Goal: Information Seeking & Learning: Compare options

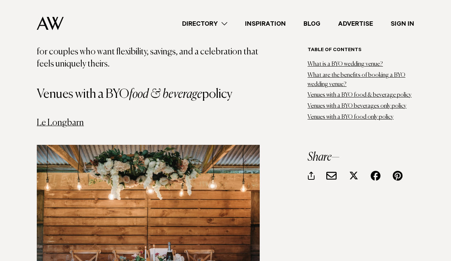
scroll to position [1112, 0]
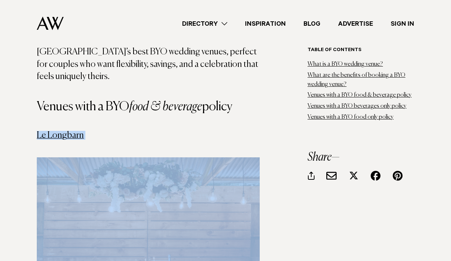
drag, startPoint x: 102, startPoint y: 107, endPoint x: 34, endPoint y: 103, distance: 68.2
copy link "Le Longbarn"
click at [47, 131] on link "Le Longbarn" at bounding box center [60, 135] width 47 height 9
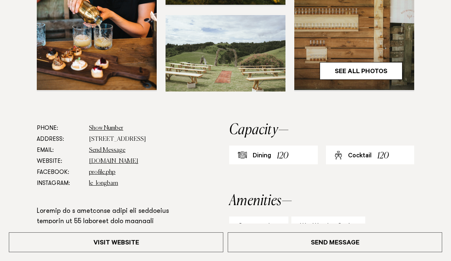
scroll to position [290, 0]
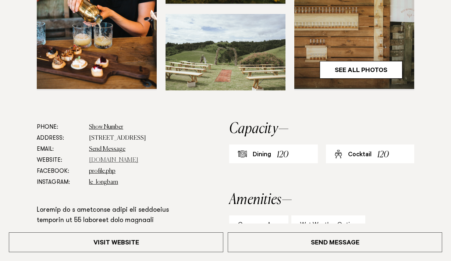
click at [106, 163] on link "www.lewoolshed.co.nz" at bounding box center [113, 161] width 49 height 6
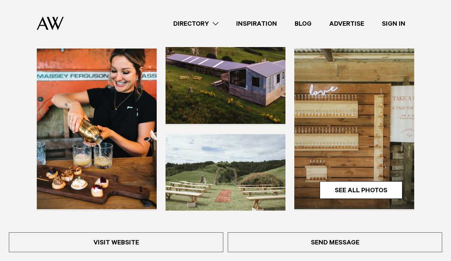
scroll to position [100, 0]
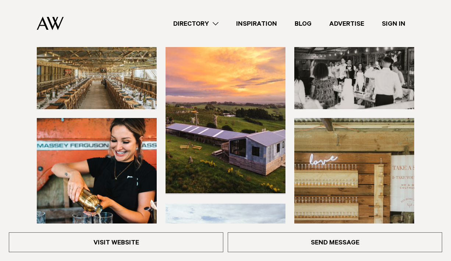
click at [193, 19] on link "Directory" at bounding box center [196, 24] width 63 height 10
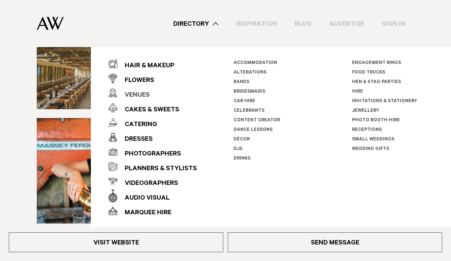
click at [146, 94] on div "Venues" at bounding box center [133, 95] width 32 height 15
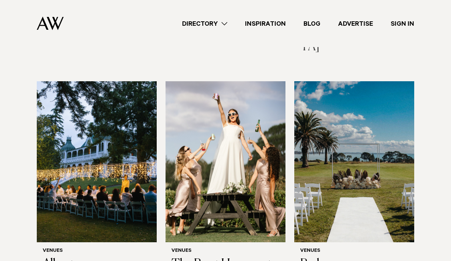
scroll to position [716, 0]
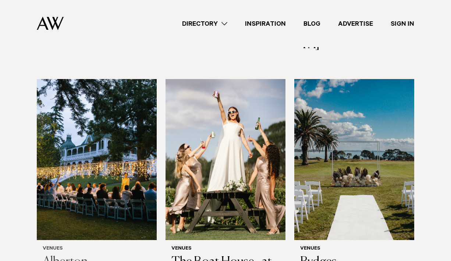
click at [86, 255] on h3 "Alberton" at bounding box center [97, 262] width 108 height 15
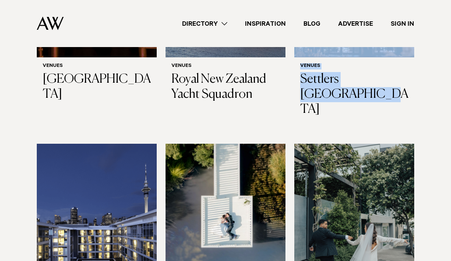
scroll to position [1406, 0]
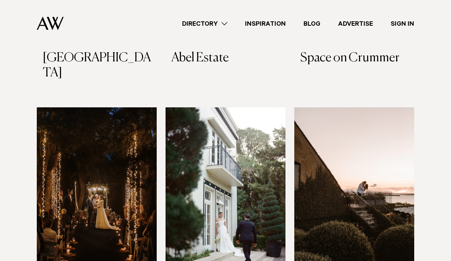
scroll to position [1667, 0]
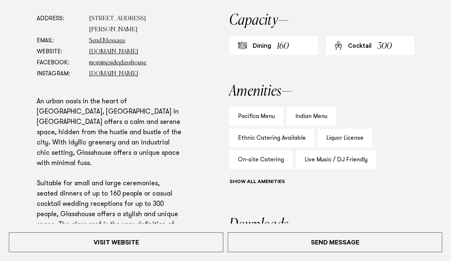
scroll to position [399, 0]
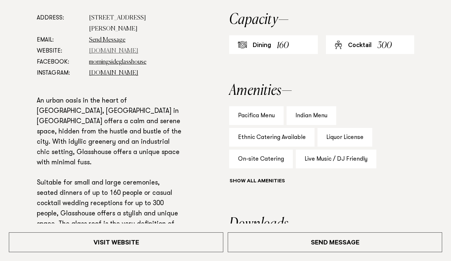
click at [116, 51] on link "[DOMAIN_NAME]" at bounding box center [113, 51] width 49 height 6
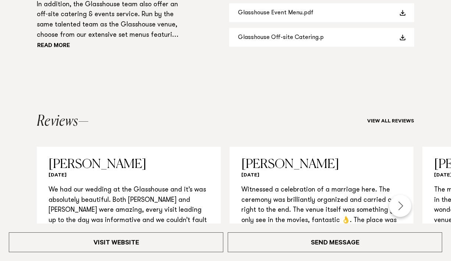
scroll to position [686, 0]
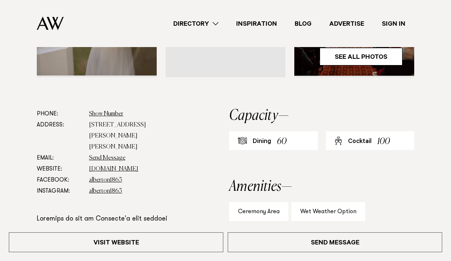
scroll to position [162, 0]
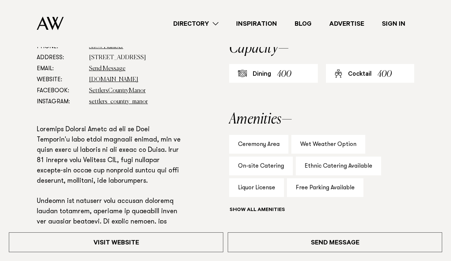
scroll to position [394, 0]
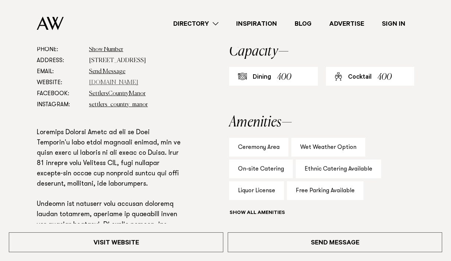
click at [119, 80] on link "www.settlerscountrymanor.co.nz" at bounding box center [113, 83] width 49 height 6
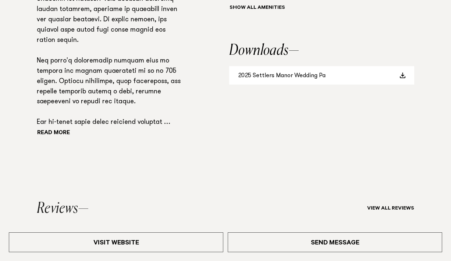
scroll to position [607, 0]
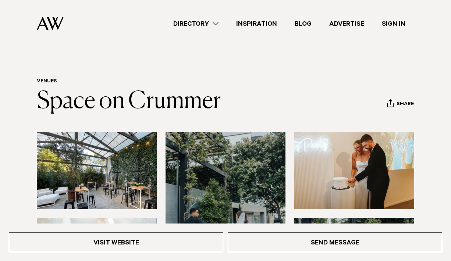
click at [131, 160] on img at bounding box center [97, 171] width 120 height 77
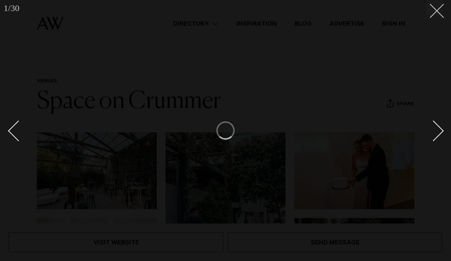
click at [435, 12] on icon at bounding box center [434, 8] width 9 height 9
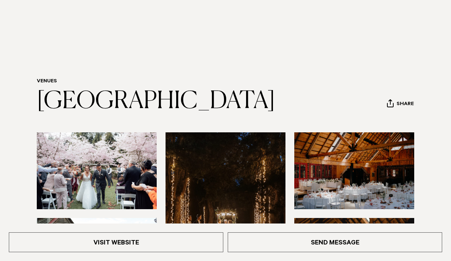
scroll to position [131, 0]
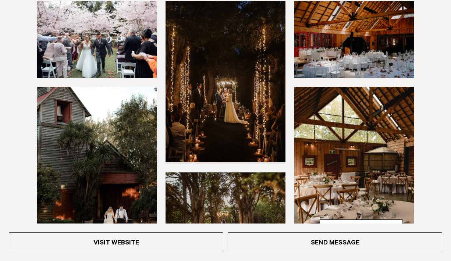
click at [211, 104] on img at bounding box center [226, 81] width 120 height 161
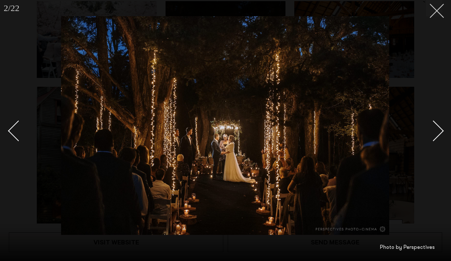
click at [431, 17] on line at bounding box center [437, 11] width 14 height 14
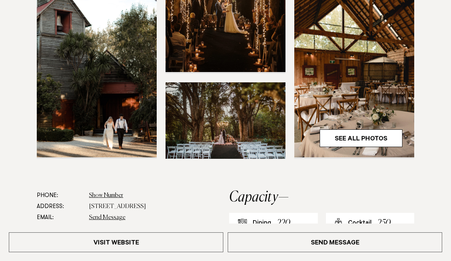
scroll to position [225, 0]
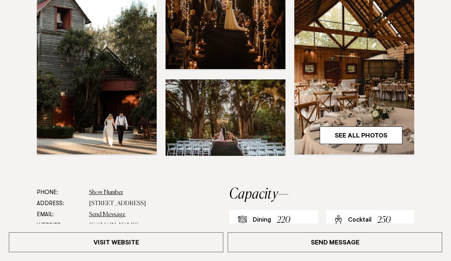
click at [249, 134] on img at bounding box center [226, 118] width 120 height 77
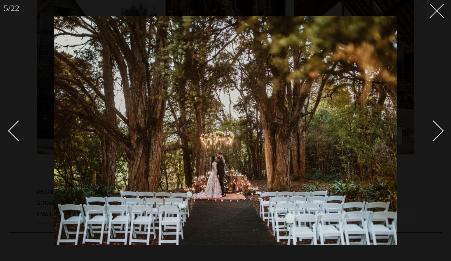
click at [432, 10] on icon at bounding box center [434, 8] width 9 height 9
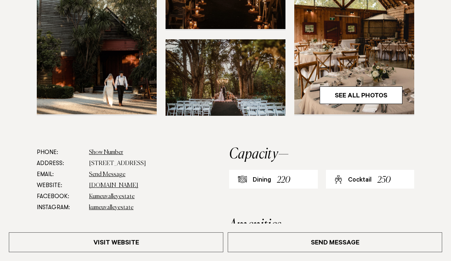
scroll to position [265, 0]
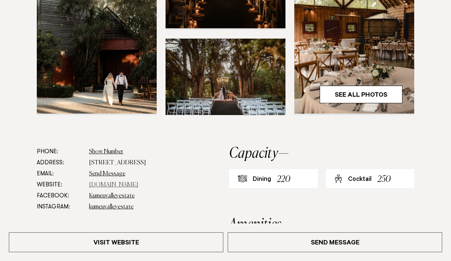
click at [117, 185] on link "www.kumeuvalley.co.nz" at bounding box center [113, 185] width 49 height 6
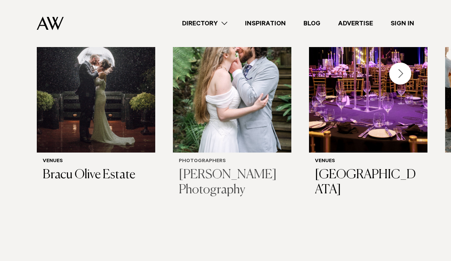
scroll to position [271, 0]
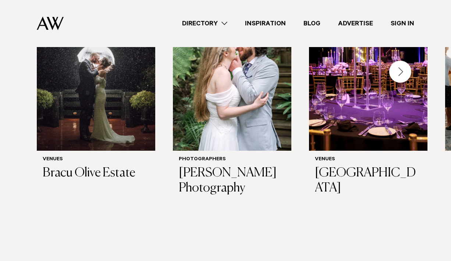
click at [404, 67] on div "Next slide" at bounding box center [400, 72] width 22 height 22
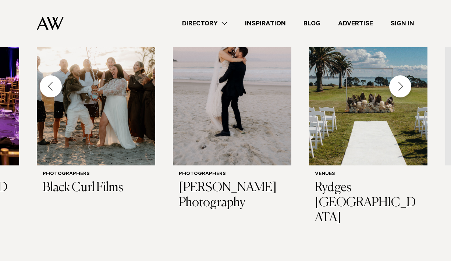
scroll to position [243, 0]
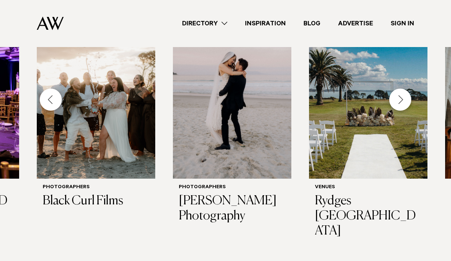
click at [223, 22] on link "Directory" at bounding box center [204, 24] width 63 height 10
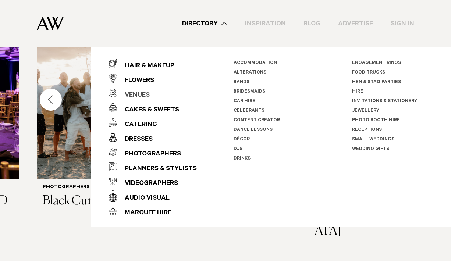
click at [140, 92] on div "Venues" at bounding box center [133, 95] width 32 height 15
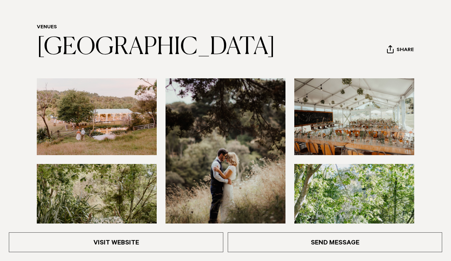
scroll to position [56, 0]
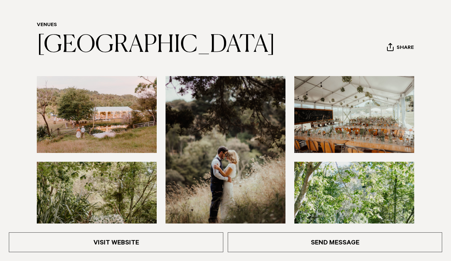
click at [137, 138] on img at bounding box center [97, 114] width 120 height 77
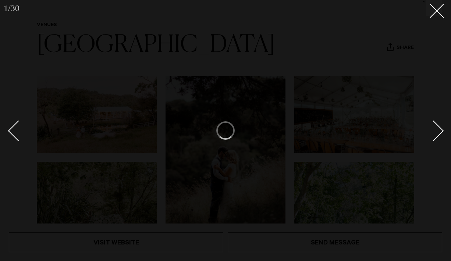
click at [439, 130] on div "Next slide" at bounding box center [433, 131] width 21 height 21
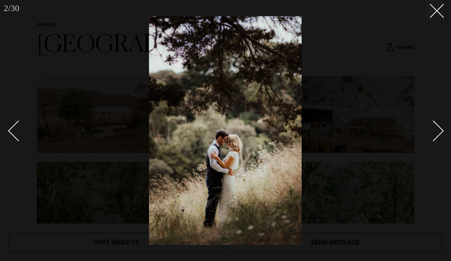
click at [430, 126] on div "Next slide" at bounding box center [433, 131] width 21 height 21
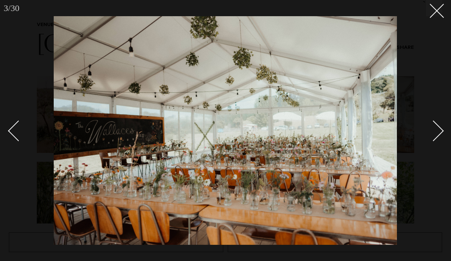
click at [430, 128] on div "Next slide" at bounding box center [433, 131] width 21 height 21
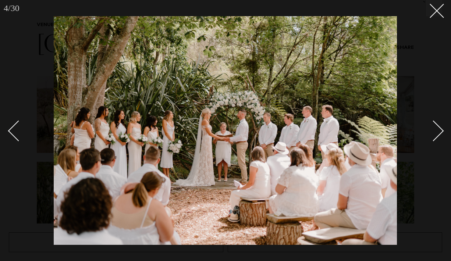
click at [422, 128] on link at bounding box center [430, 130] width 26 height 37
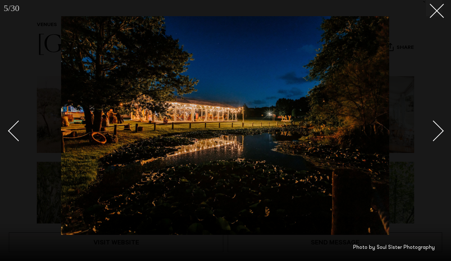
click at [425, 118] on link at bounding box center [430, 130] width 26 height 37
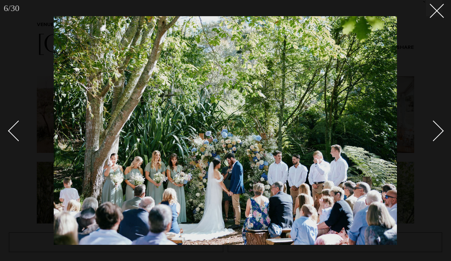
click at [425, 118] on link at bounding box center [430, 130] width 26 height 37
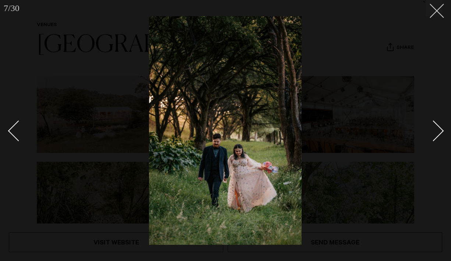
click at [431, 14] on button at bounding box center [434, 8] width 16 height 16
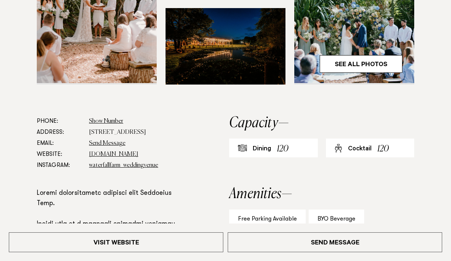
scroll to position [301, 0]
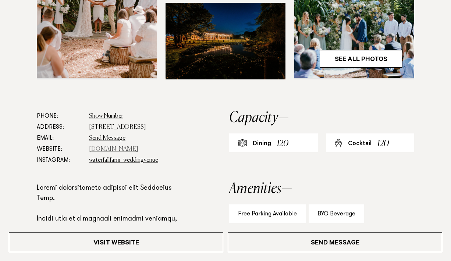
click at [119, 152] on link "www.waterfallfarm.net" at bounding box center [113, 149] width 49 height 6
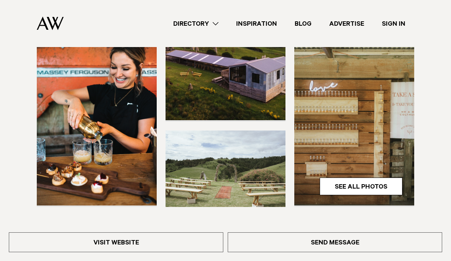
scroll to position [173, 0]
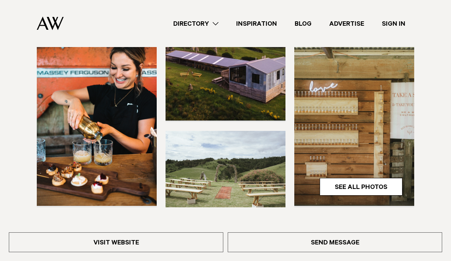
click at [339, 93] on img at bounding box center [354, 125] width 120 height 161
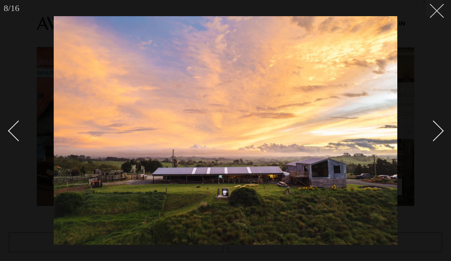
click at [434, 15] on button at bounding box center [434, 8] width 16 height 16
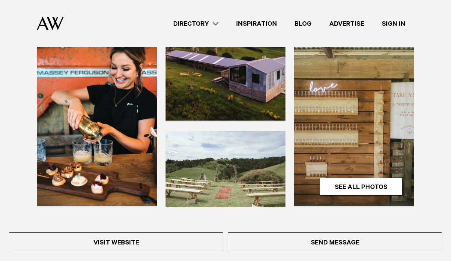
click at [358, 125] on img at bounding box center [354, 125] width 120 height 161
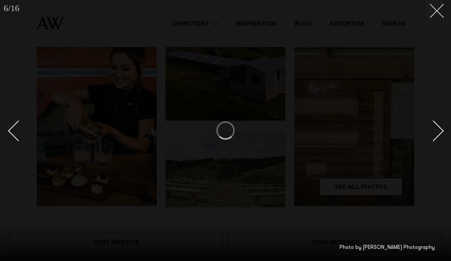
click at [435, 7] on icon at bounding box center [434, 8] width 9 height 9
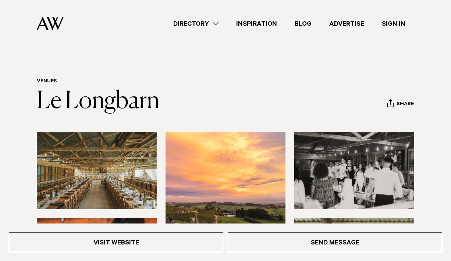
click at [91, 191] on img at bounding box center [97, 171] width 120 height 77
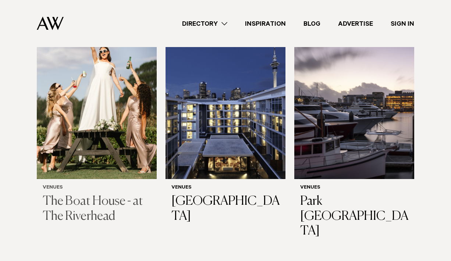
scroll to position [255, 0]
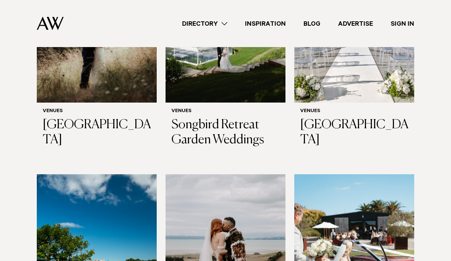
scroll to position [2076, 0]
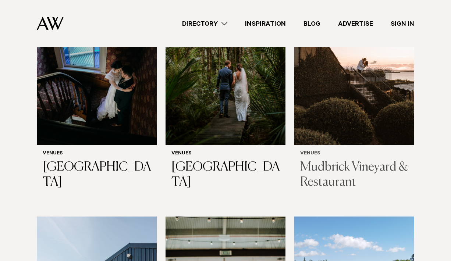
scroll to position [3035, 0]
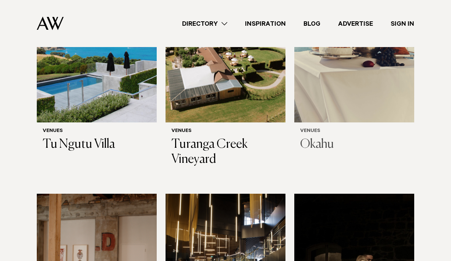
scroll to position [3465, 0]
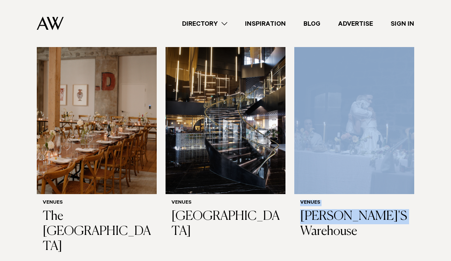
scroll to position [3634, 0]
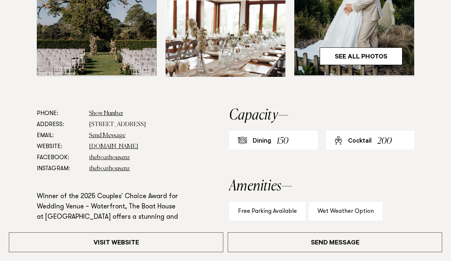
scroll to position [367, 0]
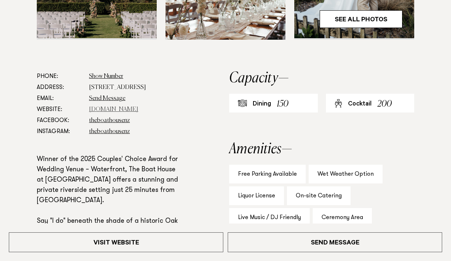
click at [103, 112] on link "[DOMAIN_NAME]" at bounding box center [113, 110] width 49 height 6
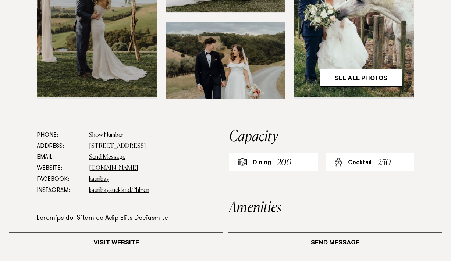
scroll to position [308, 0]
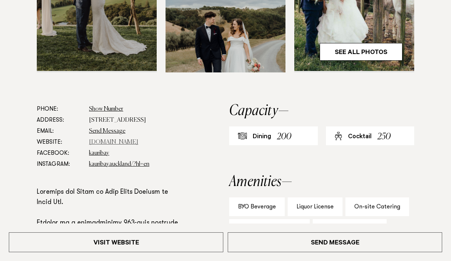
click at [102, 145] on link "[DOMAIN_NAME]" at bounding box center [113, 142] width 49 height 6
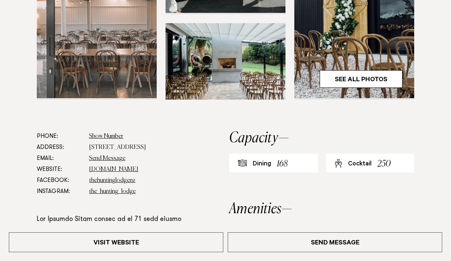
scroll to position [327, 0]
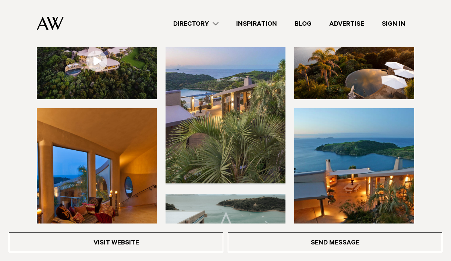
scroll to position [88, 0]
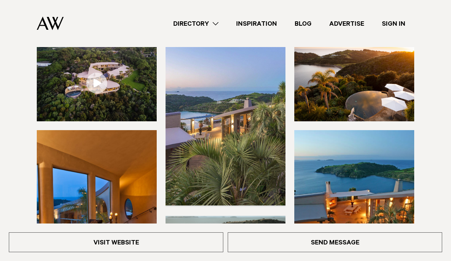
click at [105, 81] on link at bounding box center [97, 83] width 120 height 77
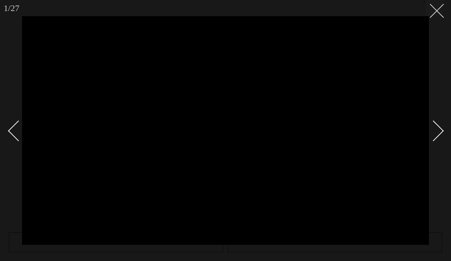
click at [436, 9] on icon at bounding box center [434, 8] width 9 height 9
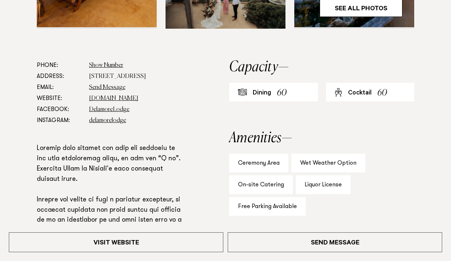
scroll to position [352, 0]
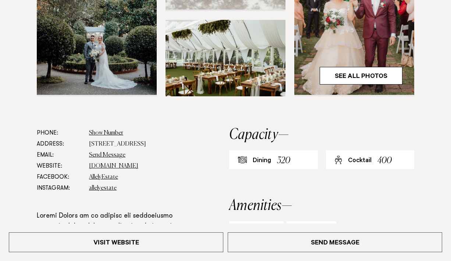
scroll to position [289, 0]
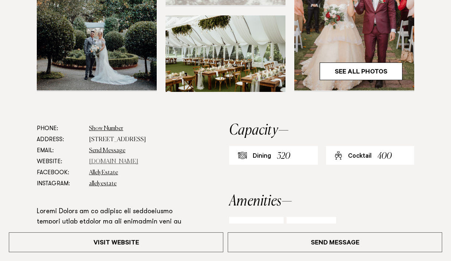
click at [120, 163] on link "[DOMAIN_NAME]" at bounding box center [113, 162] width 49 height 6
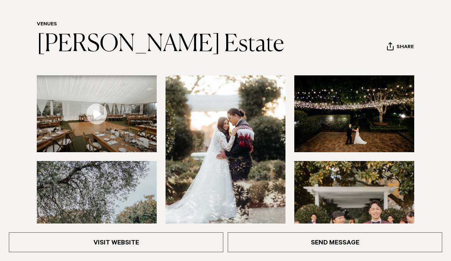
scroll to position [62, 0]
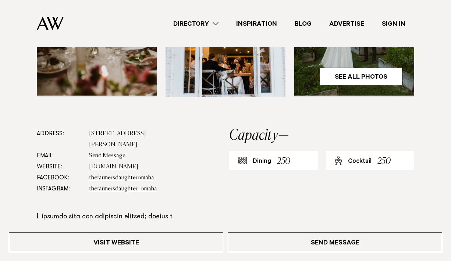
scroll to position [272, 0]
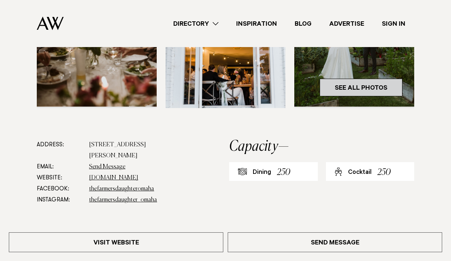
click at [359, 92] on link "See All Photos" at bounding box center [361, 88] width 83 height 18
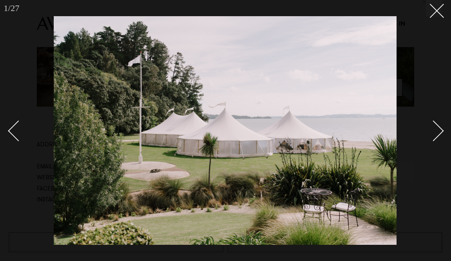
click at [431, 133] on div "Next slide" at bounding box center [433, 131] width 21 height 21
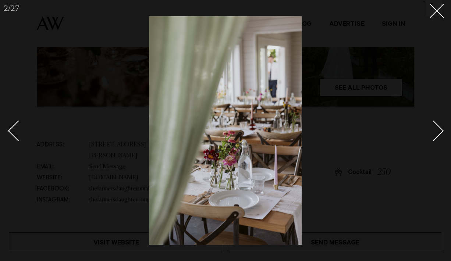
click at [431, 133] on div "Next slide" at bounding box center [433, 131] width 21 height 21
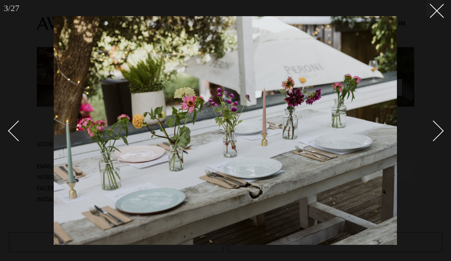
click at [431, 133] on div "Next slide" at bounding box center [433, 131] width 21 height 21
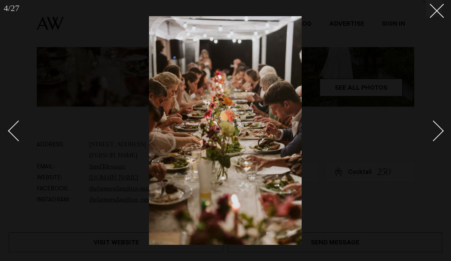
click at [432, 133] on div "Next slide" at bounding box center [433, 131] width 21 height 21
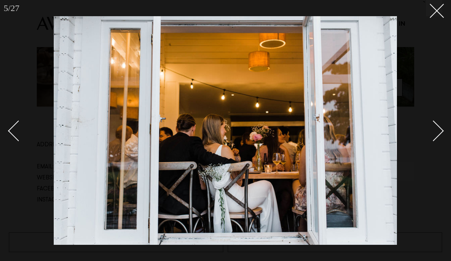
click at [432, 134] on div "Next slide" at bounding box center [433, 131] width 21 height 21
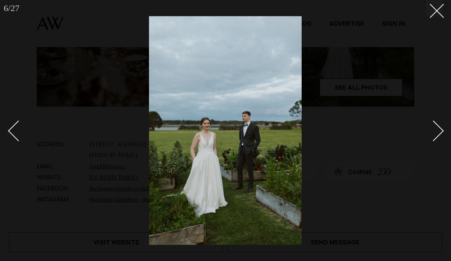
click at [433, 134] on div "Next slide" at bounding box center [433, 131] width 21 height 21
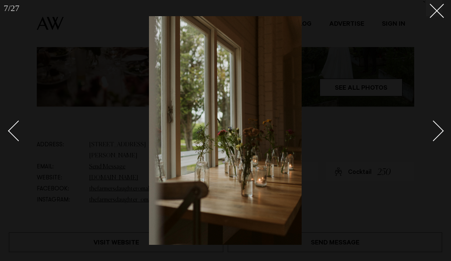
click at [433, 134] on div "Next slide" at bounding box center [433, 131] width 21 height 21
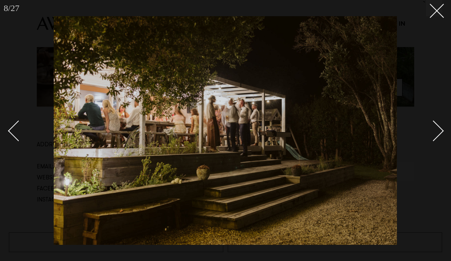
click at [433, 134] on div "Next slide" at bounding box center [433, 131] width 21 height 21
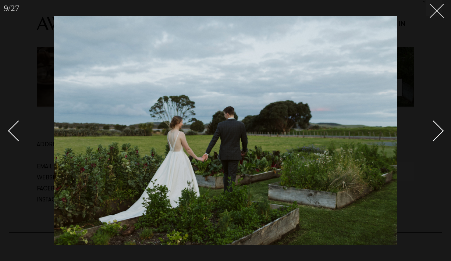
click at [438, 11] on line at bounding box center [437, 11] width 14 height 14
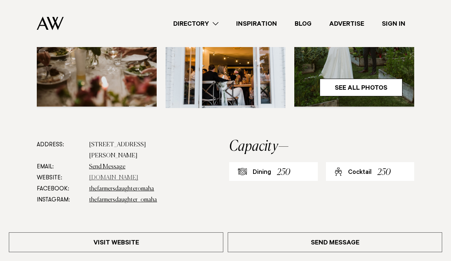
click at [136, 180] on link "thefarmersdaughteromaha.co.nz" at bounding box center [113, 178] width 49 height 6
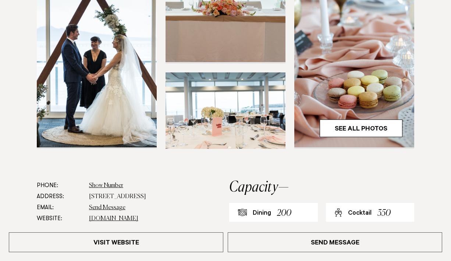
scroll to position [241, 0]
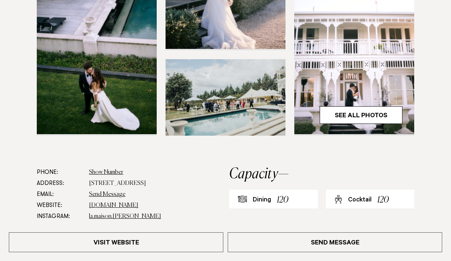
scroll to position [247, 0]
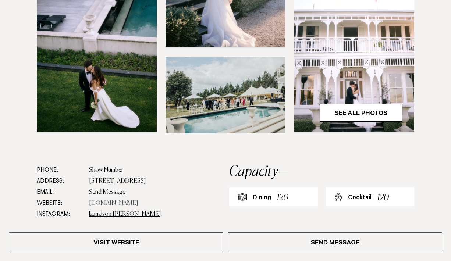
click at [109, 203] on link "www.lamaison.co.nz" at bounding box center [113, 204] width 49 height 6
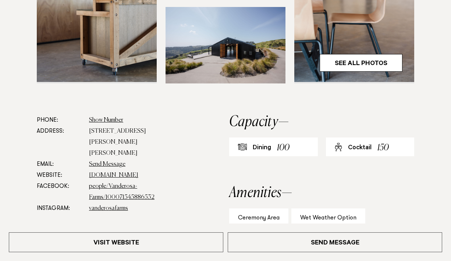
scroll to position [300, 0]
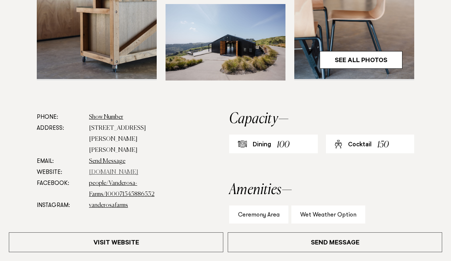
click at [105, 170] on link "vanderosafarms.co.nz" at bounding box center [113, 173] width 49 height 6
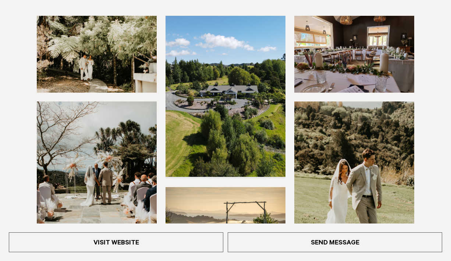
scroll to position [182, 0]
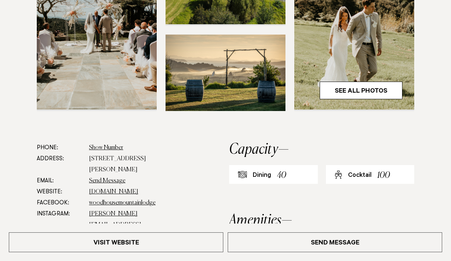
scroll to position [299, 0]
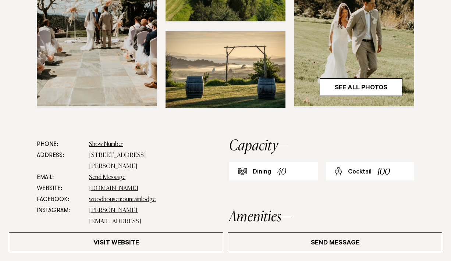
click at [112, 183] on dd "[DOMAIN_NAME]" at bounding box center [135, 188] width 93 height 11
click at [111, 186] on link "[DOMAIN_NAME]" at bounding box center [113, 189] width 49 height 6
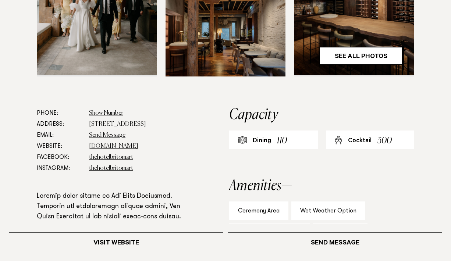
scroll to position [353, 0]
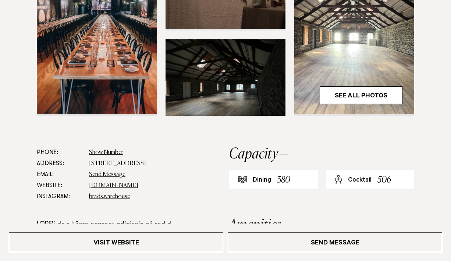
scroll to position [300, 0]
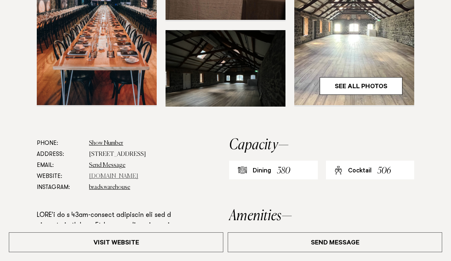
click at [109, 174] on link "[DOMAIN_NAME]" at bounding box center [113, 177] width 49 height 6
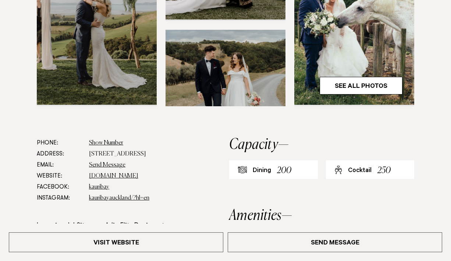
scroll to position [308, 0]
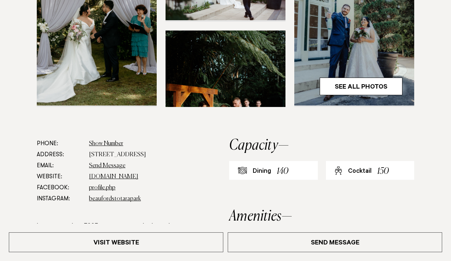
scroll to position [321, 0]
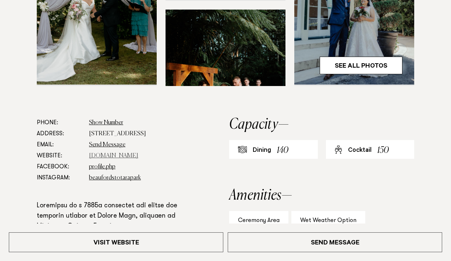
click at [115, 153] on link "www.beaufords.co.nz" at bounding box center [113, 156] width 49 height 6
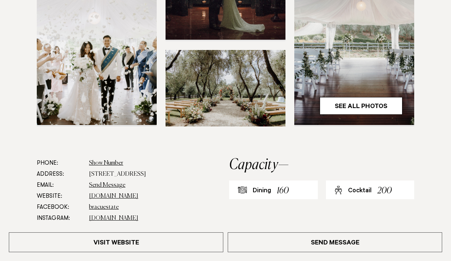
scroll to position [255, 0]
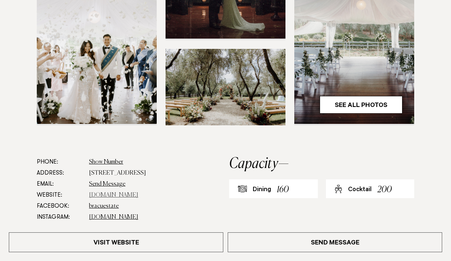
click at [95, 194] on link "bracu.co.nz" at bounding box center [113, 196] width 49 height 6
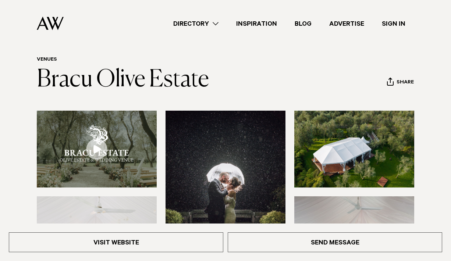
scroll to position [0, 0]
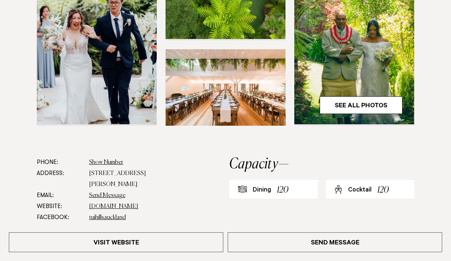
scroll to position [264, 0]
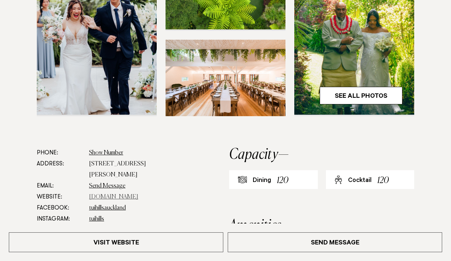
click at [109, 200] on link "tuihills.co.nz" at bounding box center [113, 197] width 49 height 6
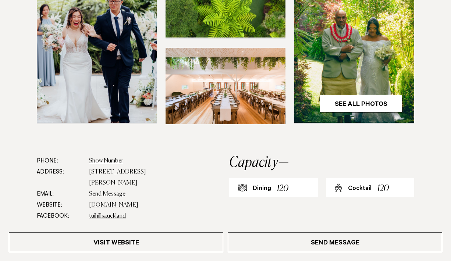
scroll to position [257, 0]
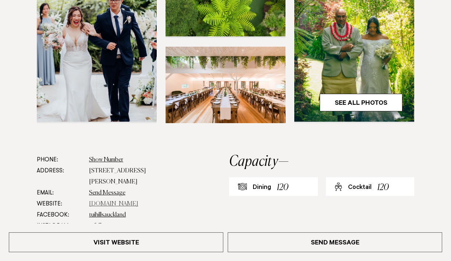
click at [104, 203] on link "tuihills.co.nz" at bounding box center [113, 204] width 49 height 6
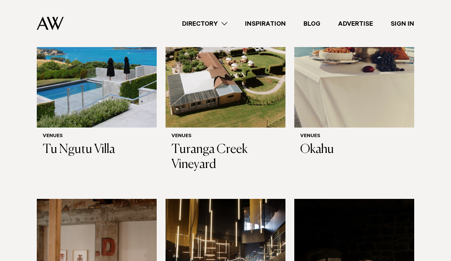
scroll to position [3390, 0]
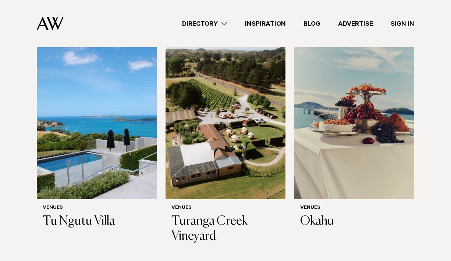
click at [219, 24] on link "Directory" at bounding box center [204, 24] width 63 height 10
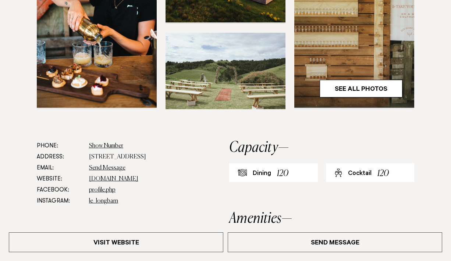
scroll to position [273, 0]
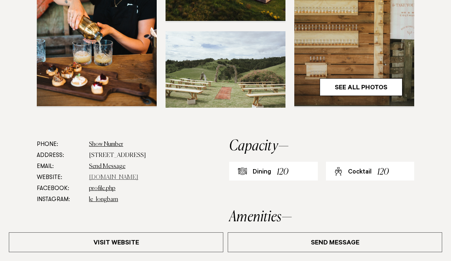
click at [113, 179] on link "[DOMAIN_NAME]" at bounding box center [113, 178] width 49 height 6
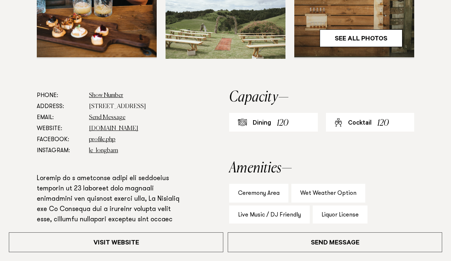
scroll to position [324, 0]
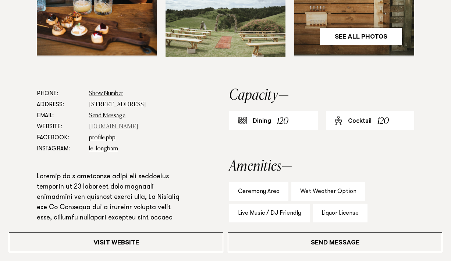
click at [120, 128] on link "www.lewoolshed.co.nz" at bounding box center [113, 127] width 49 height 6
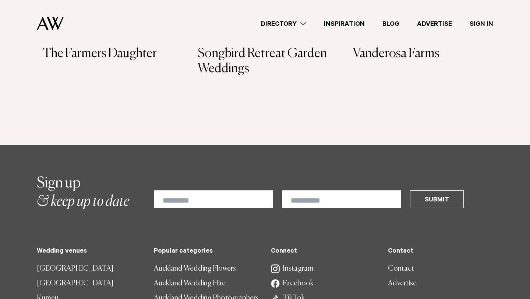
scroll to position [365, 0]
